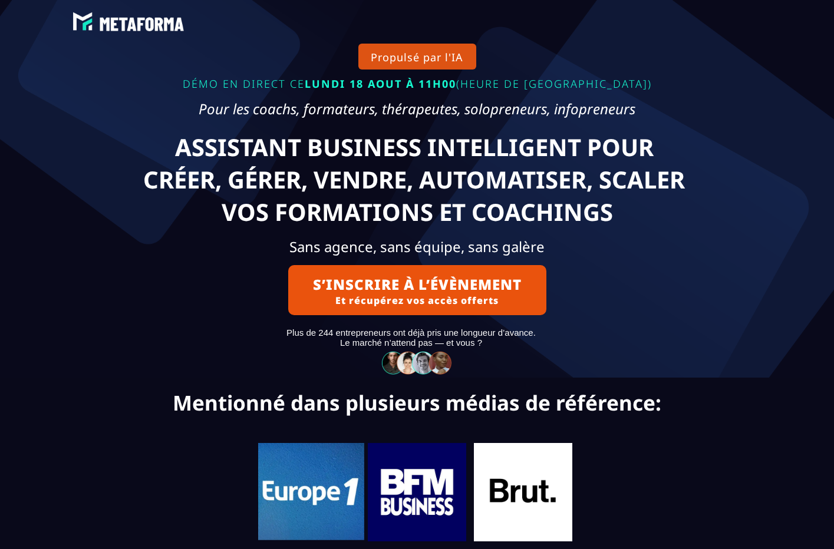
click at [697, 130] on text "ASSISTANT BUSINESS INTELLIGENT POUR CRÉER, GÉRER, VENDRE, AUTOMATISER, SCALER V…" at bounding box center [417, 179] width 626 height 103
click at [695, 128] on div "Propulsé par l'IA DÉMO EN DIRECT CE LUNDI 18 AOUT À 11H00 (HEURE DE PARIS) Pour…" at bounding box center [417, 189] width 737 height 378
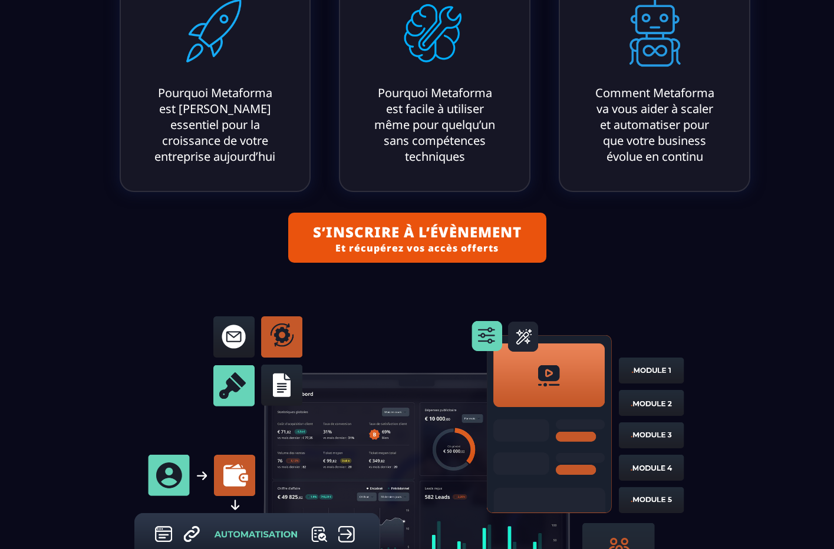
scroll to position [888, 0]
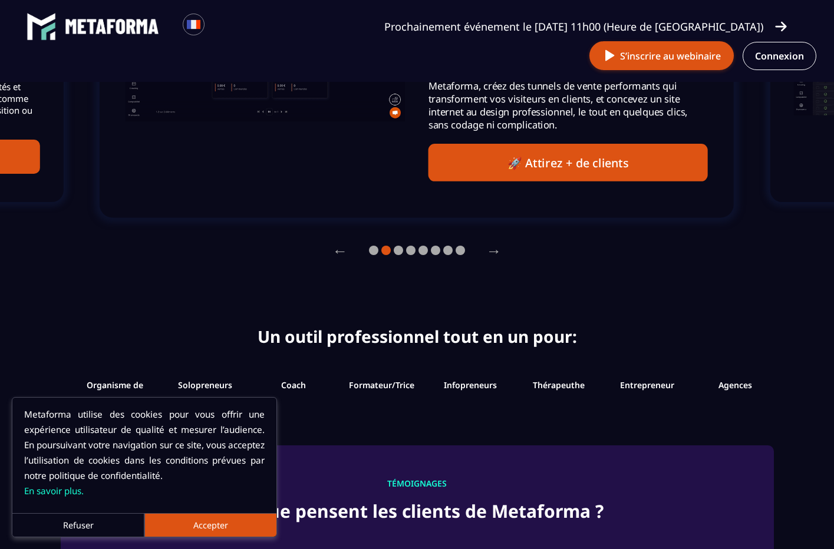
scroll to position [1043, 0]
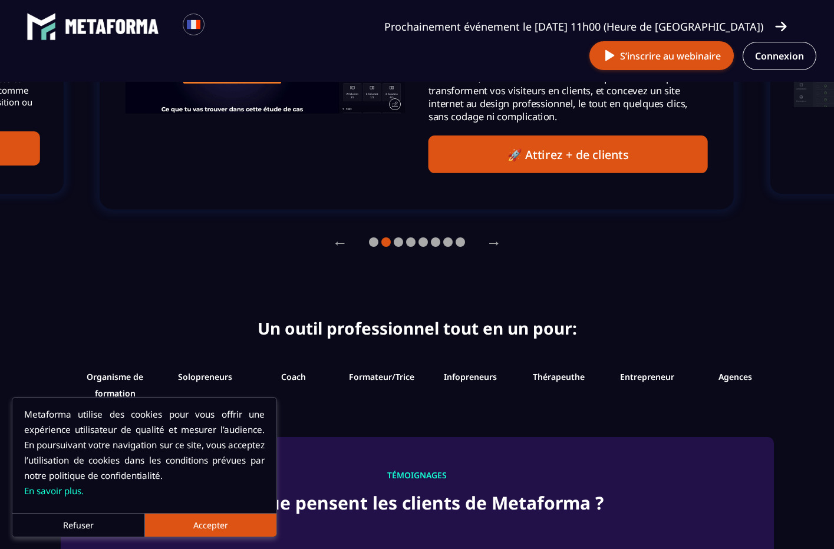
drag, startPoint x: 220, startPoint y: 525, endPoint x: 222, endPoint y: 519, distance: 6.0
click at [221, 525] on button "Accepter" at bounding box center [210, 525] width 132 height 24
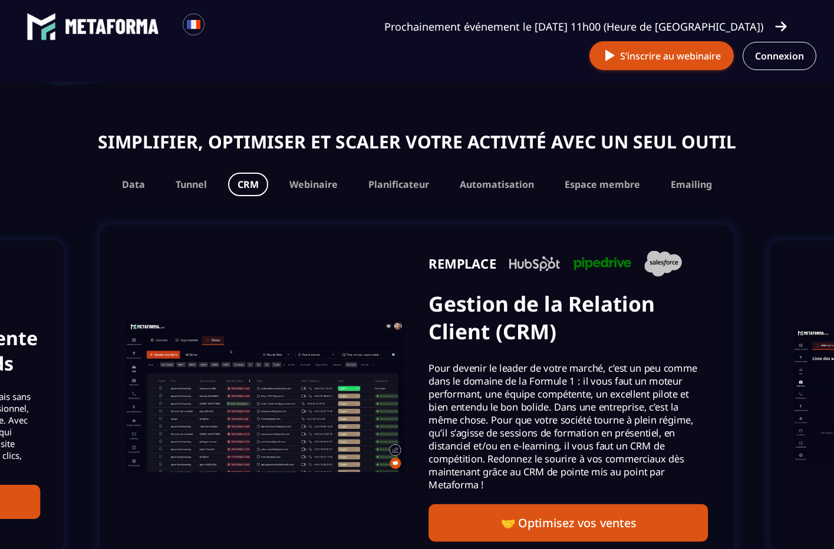
scroll to position [685, 0]
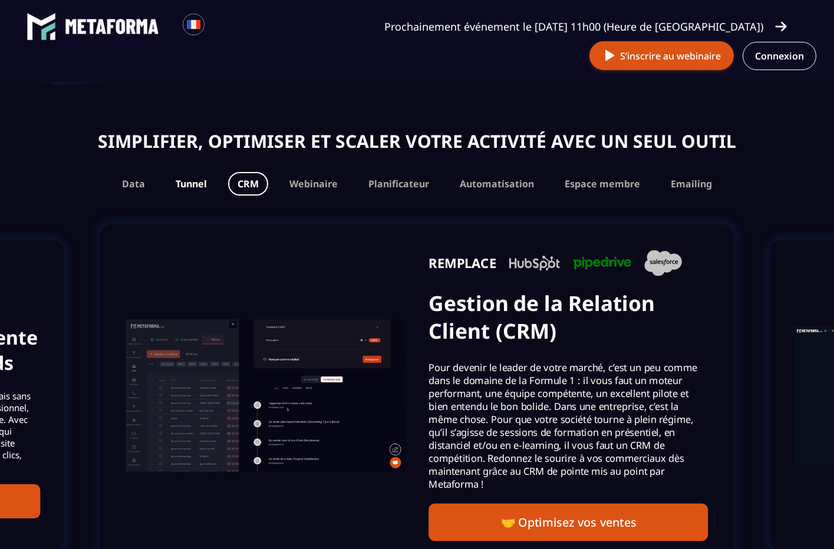
click at [203, 192] on button "Tunnel" at bounding box center [191, 184] width 50 height 24
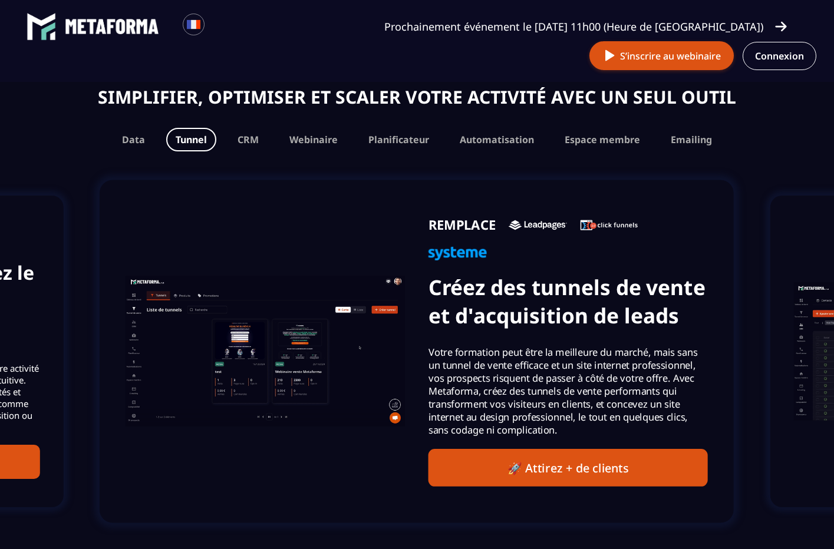
scroll to position [732, 0]
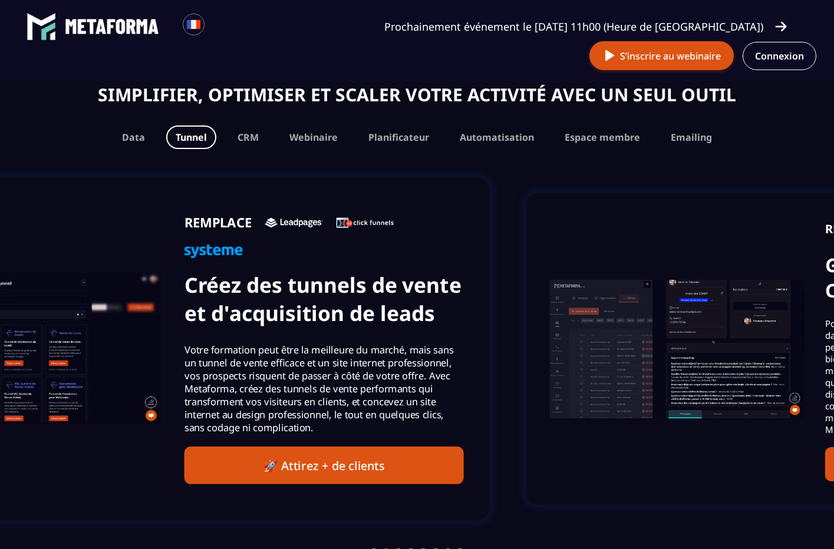
drag, startPoint x: 679, startPoint y: 306, endPoint x: 404, endPoint y: 296, distance: 274.8
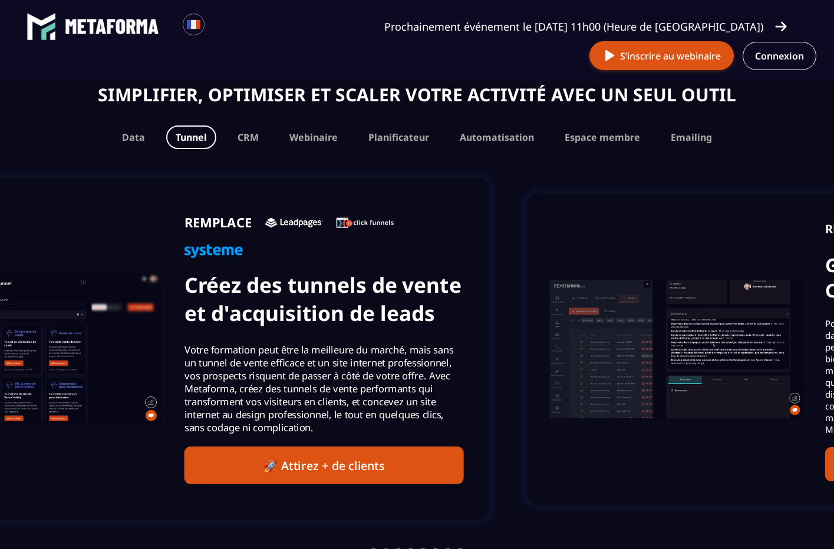
click at [415, 298] on h3 "Créez des tunnels de vente et d'acquisition de leads" at bounding box center [323, 299] width 279 height 56
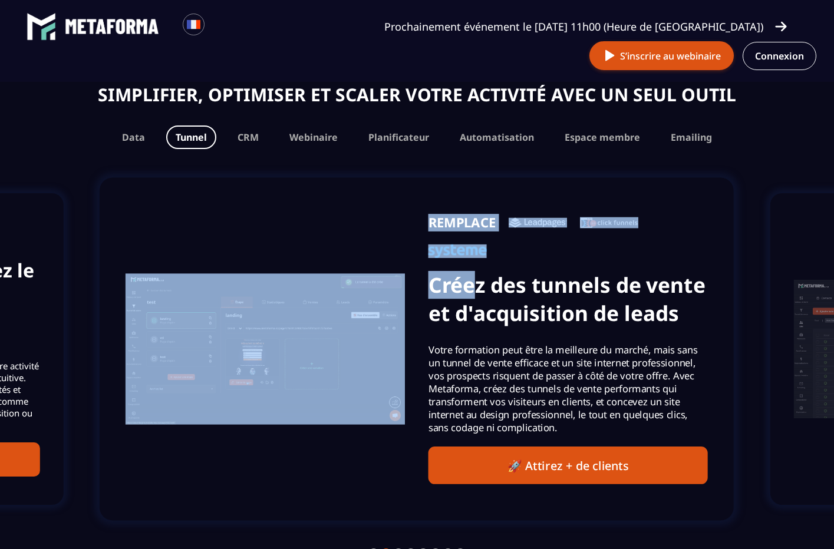
drag, startPoint x: 301, startPoint y: 281, endPoint x: 88, endPoint y: 273, distance: 212.9
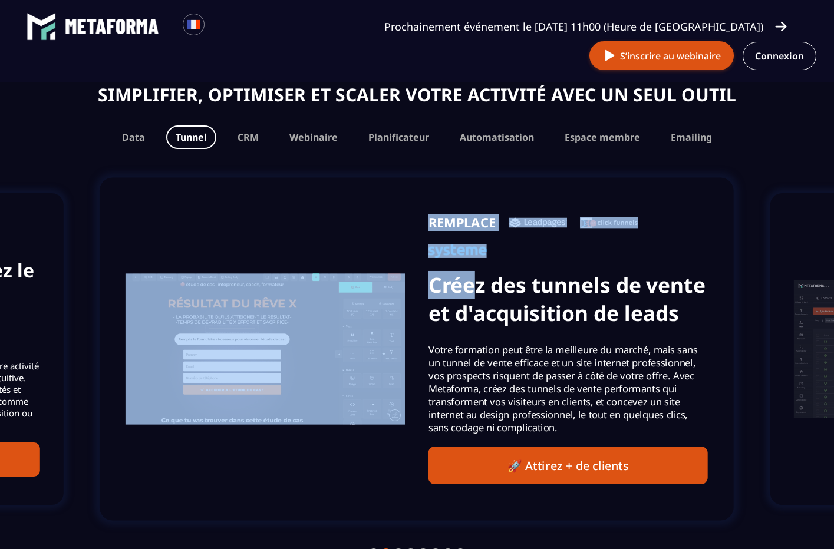
click at [180, 278] on div "REMPLACE Créez des tunnels de vente et d'acquisition de leads Votre formation p…" at bounding box center [417, 349] width 634 height 343
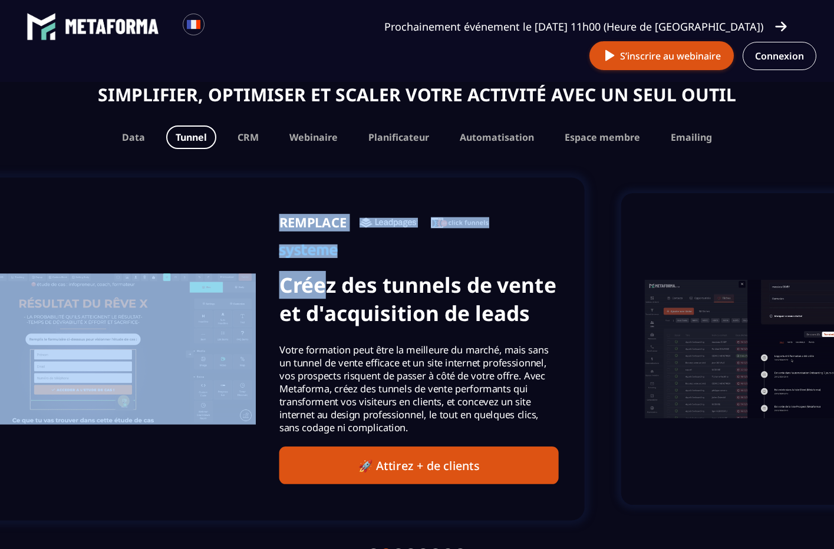
drag, startPoint x: 305, startPoint y: 262, endPoint x: -242, endPoint y: 259, distance: 546.9
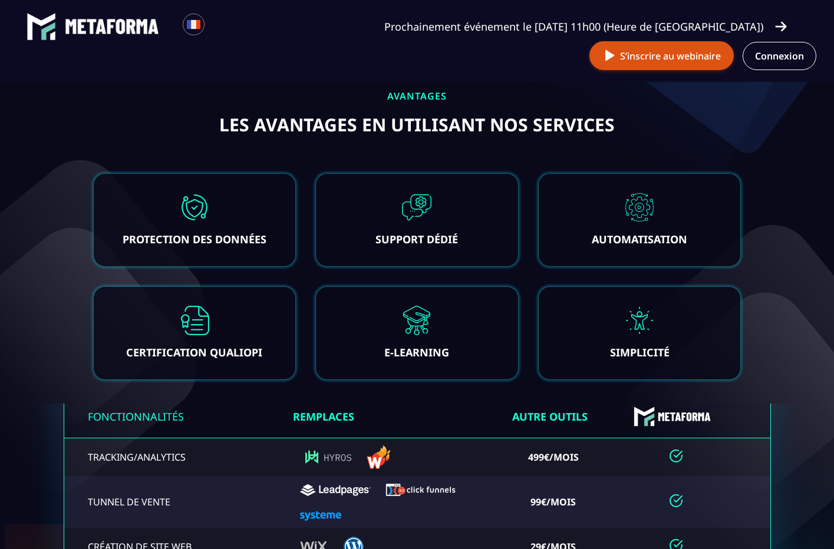
scroll to position [2114, 0]
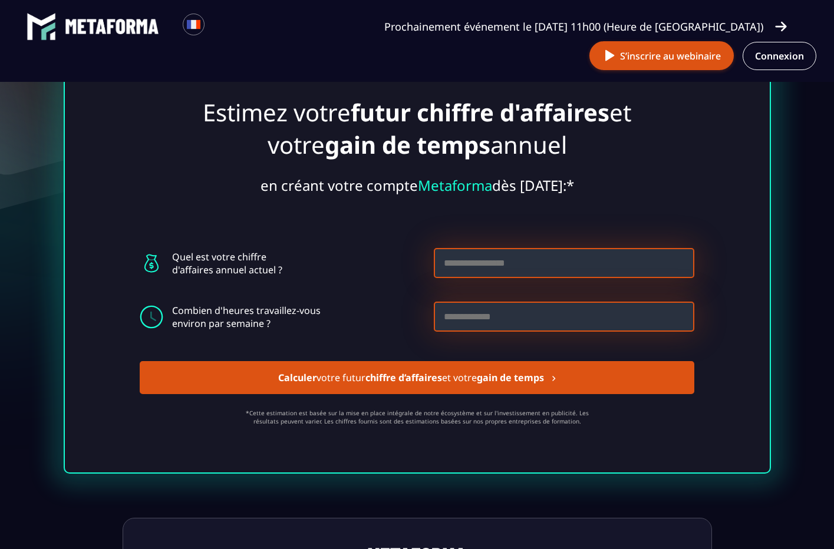
scroll to position [3207, 0]
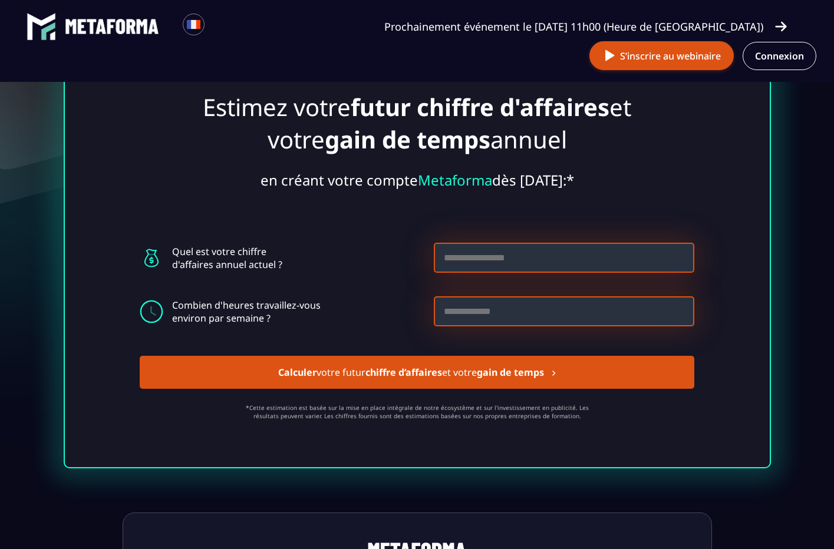
click at [578, 273] on input at bounding box center [564, 258] width 260 height 30
type input "*****"
click at [520, 322] on input at bounding box center [564, 311] width 260 height 30
type input "**"
click at [749, 315] on div "Estimez votre futur chiffre d'affaires et votre gain de temps annuel en créant …" at bounding box center [417, 251] width 707 height 433
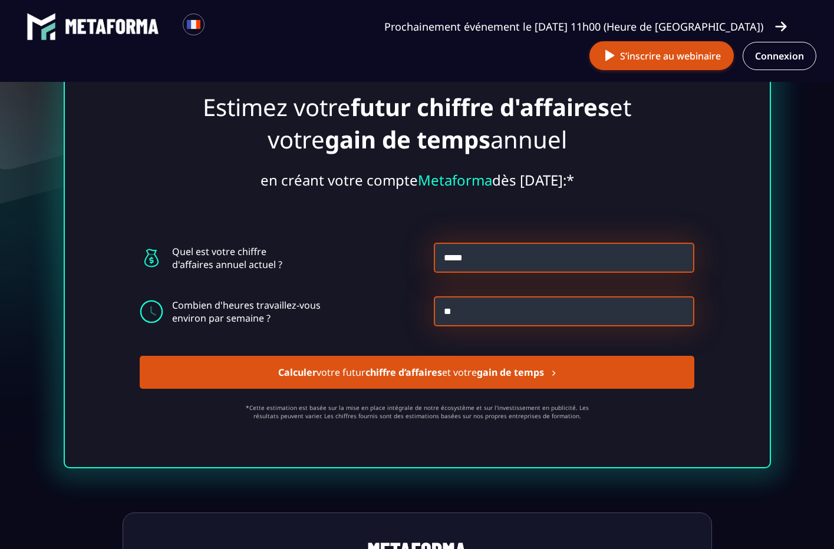
click at [678, 389] on button "Calculer votre futur chiffre d’affaires et votre gain de temps" at bounding box center [417, 372] width 555 height 33
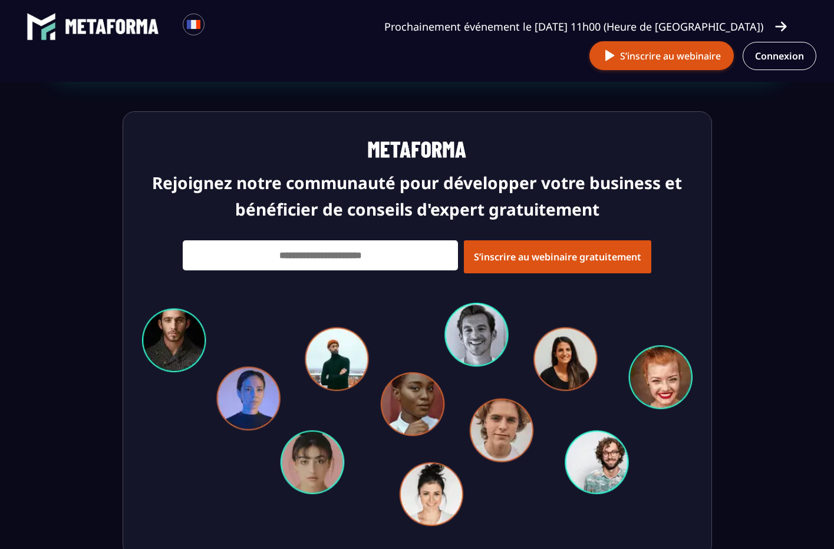
scroll to position [3646, 0]
